Goal: Navigation & Orientation: Find specific page/section

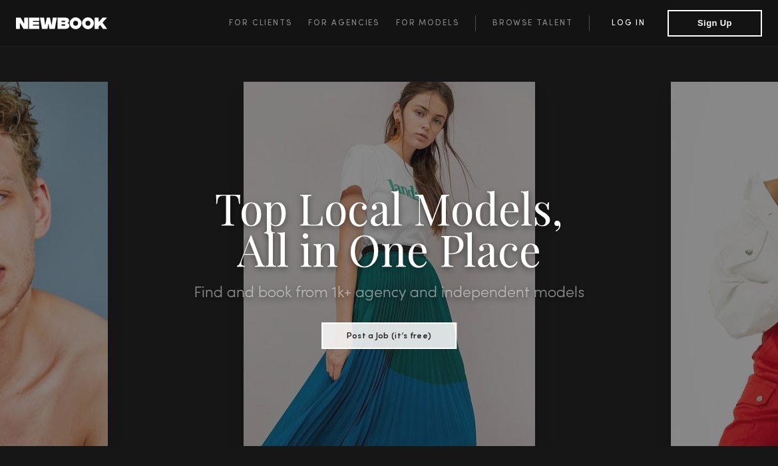
click at [630, 21] on link "Log in" at bounding box center [628, 23] width 78 height 16
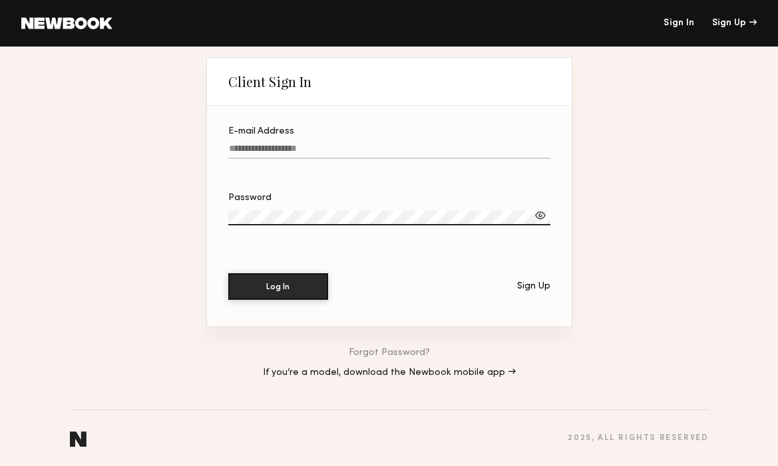
type input "**********"
click at [285, 289] on button "Log In" at bounding box center [278, 286] width 100 height 27
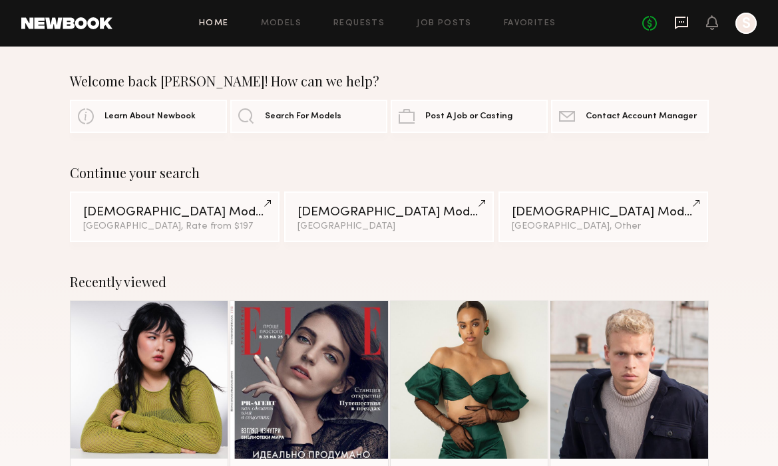
click at [681, 19] on icon at bounding box center [681, 22] width 15 height 15
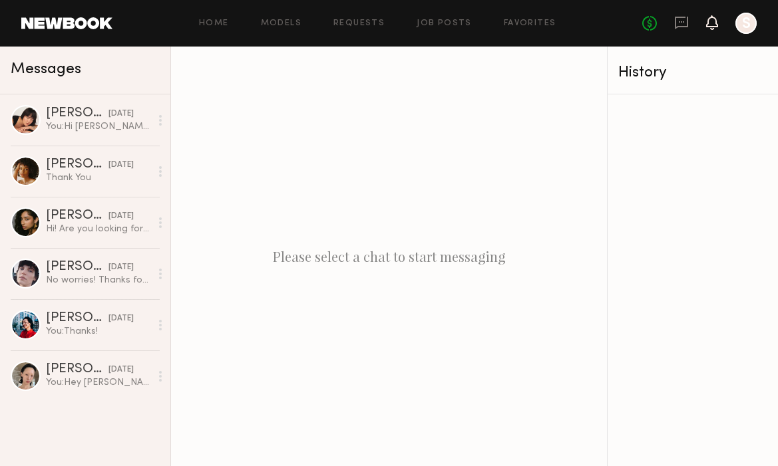
click at [710, 21] on icon at bounding box center [711, 21] width 11 height 9
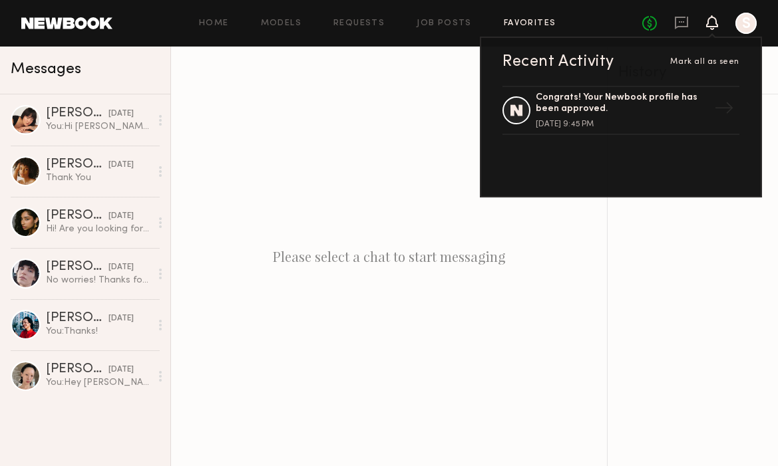
click at [519, 19] on link "Favorites" at bounding box center [529, 23] width 53 height 9
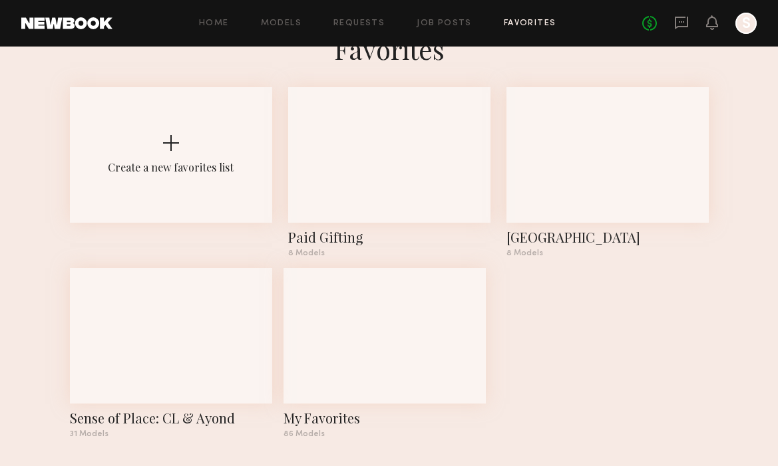
scroll to position [42, 0]
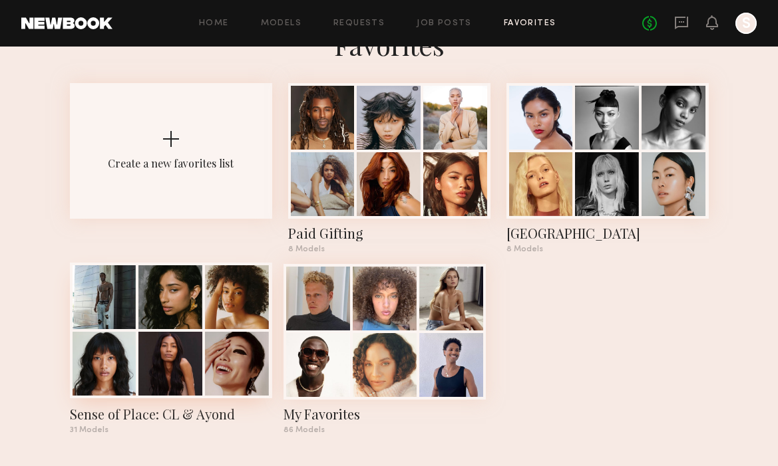
click at [168, 348] on div at bounding box center [170, 364] width 64 height 64
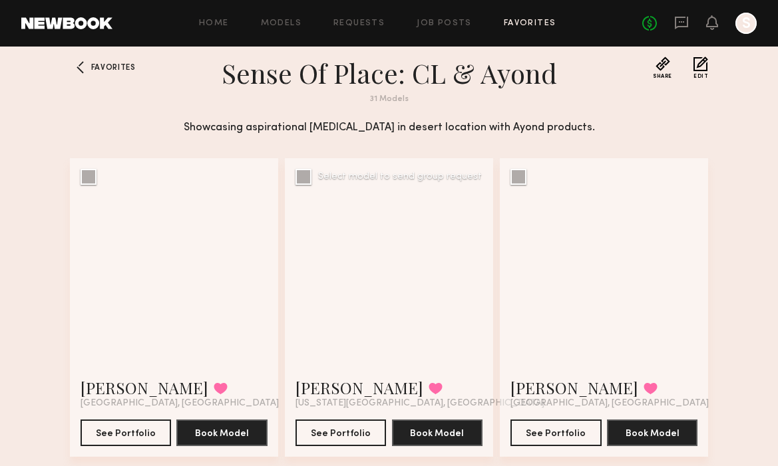
scroll to position [15, 0]
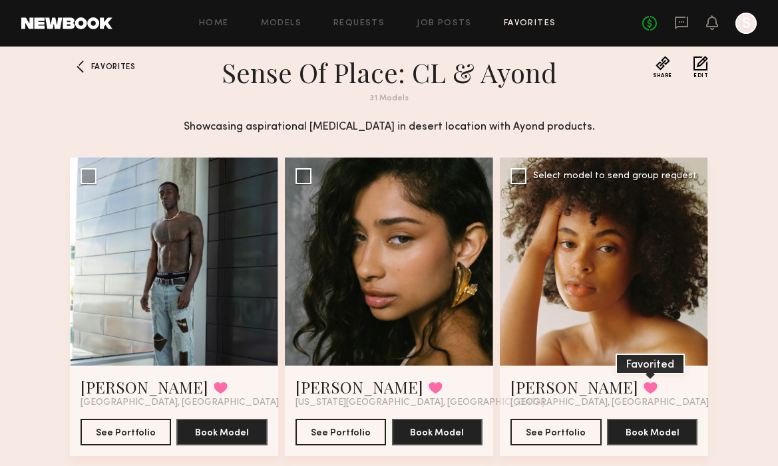
click at [643, 382] on button at bounding box center [650, 388] width 14 height 12
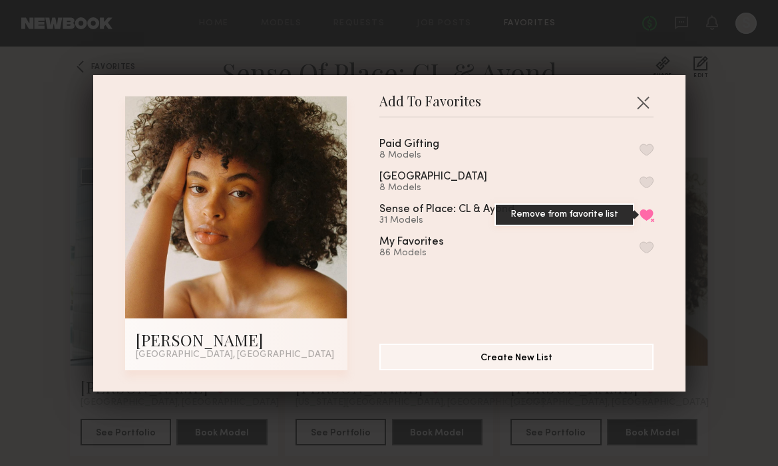
click at [644, 209] on button "Remove from favorite list" at bounding box center [646, 215] width 14 height 12
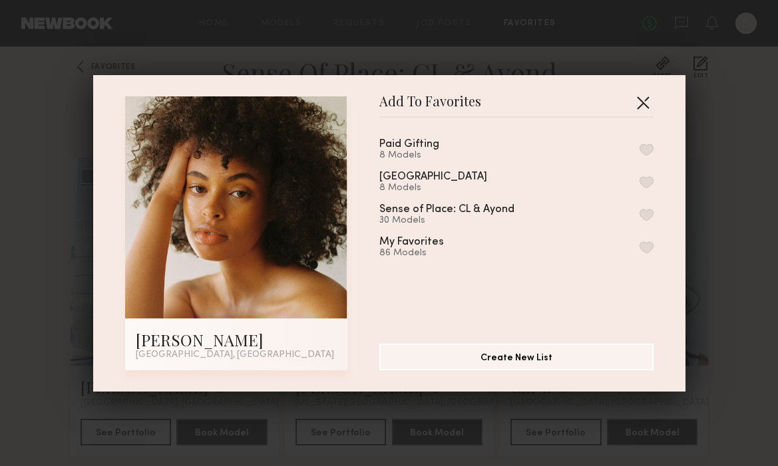
click at [645, 102] on button "button" at bounding box center [642, 102] width 21 height 21
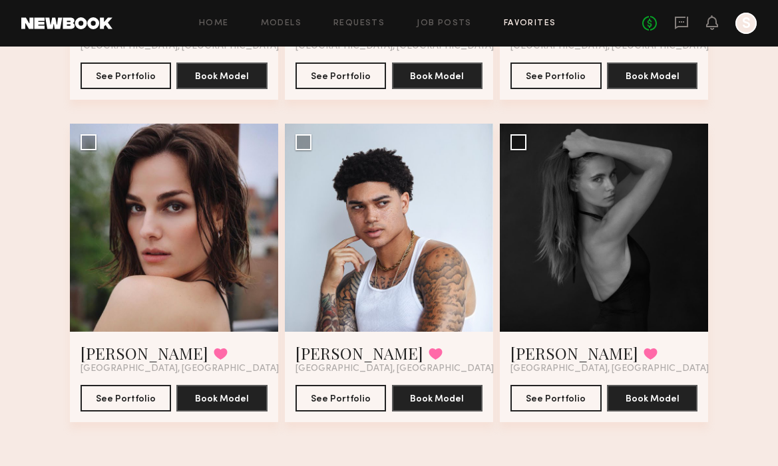
scroll to position [2672, 0]
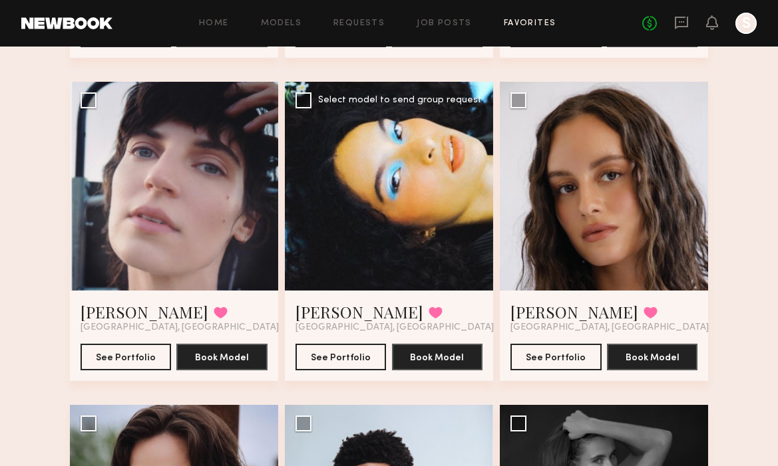
click at [429, 246] on div at bounding box center [389, 186] width 208 height 208
click at [415, 206] on div at bounding box center [389, 186] width 208 height 208
click at [353, 359] on button "See Portfolio" at bounding box center [340, 356] width 91 height 27
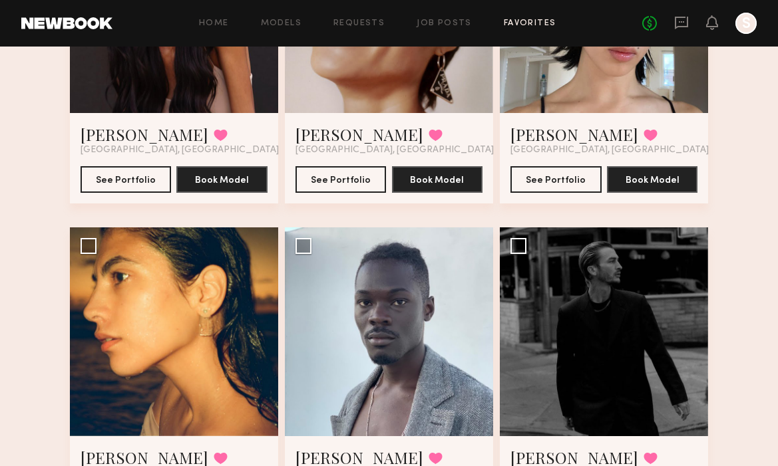
scroll to position [306, 0]
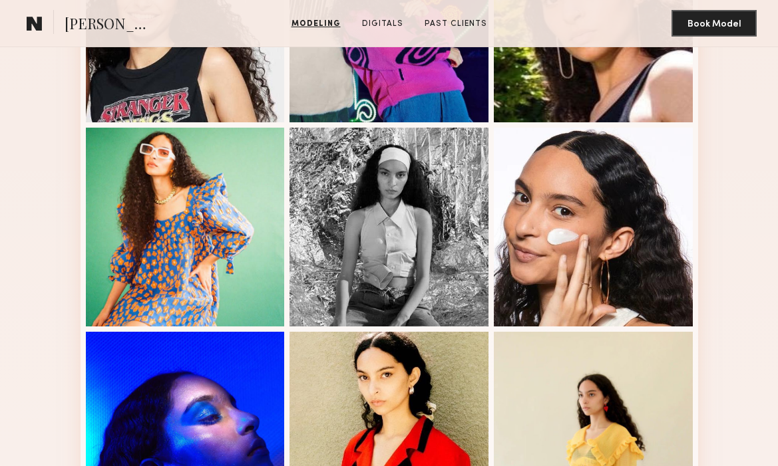
scroll to position [912, 0]
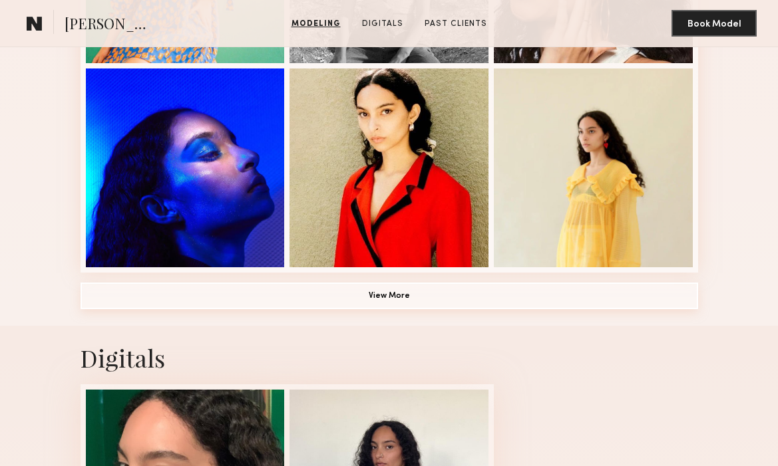
click at [460, 297] on button "View More" at bounding box center [388, 296] width 617 height 27
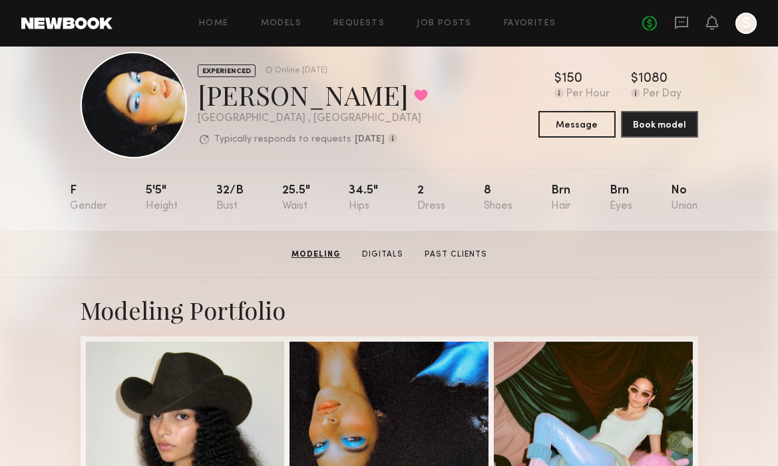
scroll to position [0, 0]
